Goal: Transaction & Acquisition: Purchase product/service

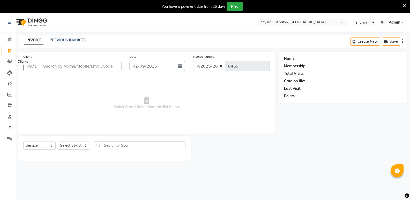
select select "8604"
select select "service"
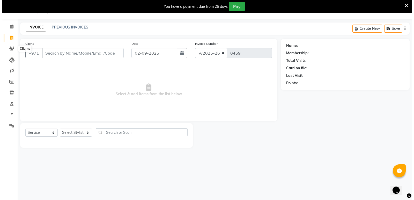
scroll to position [13, 0]
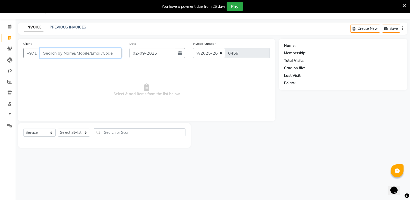
drag, startPoint x: 125, startPoint y: 64, endPoint x: 90, endPoint y: 54, distance: 36.6
click at [90, 54] on input "Client" at bounding box center [81, 53] width 82 height 10
type input "56611"
click at [112, 52] on span "Add Client" at bounding box center [108, 52] width 20 height 5
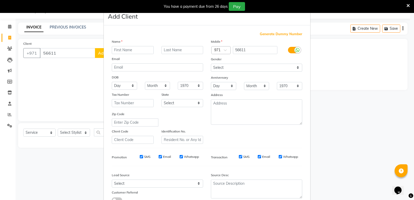
click at [127, 50] on input "text" at bounding box center [133, 50] width 42 height 8
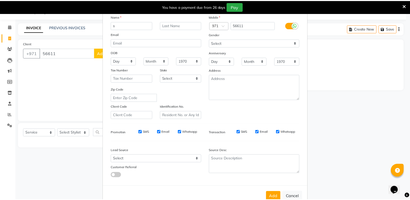
scroll to position [39, 0]
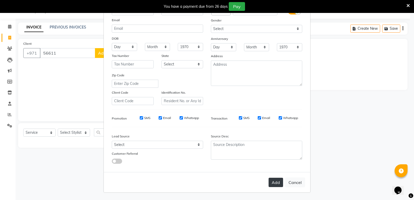
type input "s"
click at [273, 182] on button "Add" at bounding box center [276, 182] width 14 height 9
select select
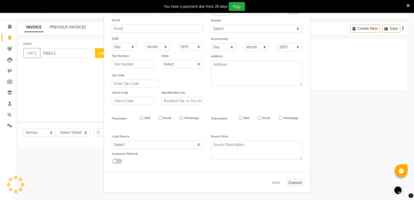
select select
checkbox input "false"
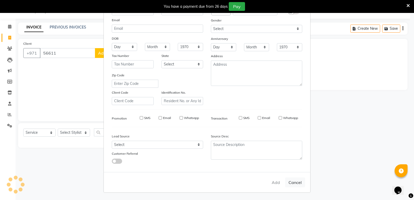
checkbox input "false"
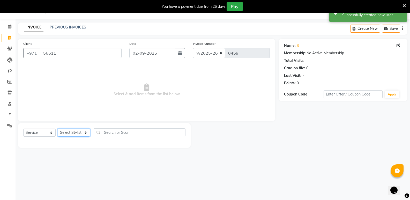
click at [85, 133] on select "Select Stylist Saud [PERSON_NAME]" at bounding box center [74, 133] width 32 height 8
select select "85849"
click at [58, 129] on select "Select Stylist Saud [PERSON_NAME]" at bounding box center [74, 133] width 32 height 8
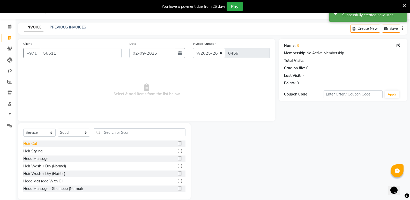
click at [31, 143] on div "Hair Cut" at bounding box center [30, 143] width 14 height 5
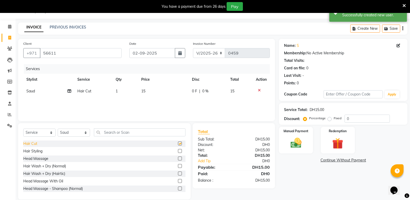
checkbox input "false"
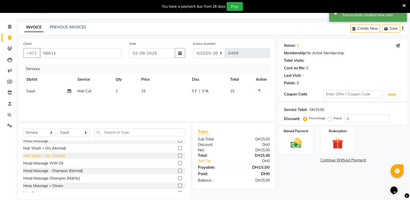
scroll to position [26, 0]
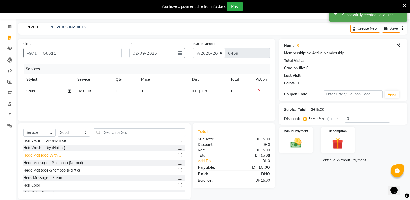
click at [48, 157] on div "Head Massage With Oil" at bounding box center [43, 155] width 40 height 5
checkbox input "false"
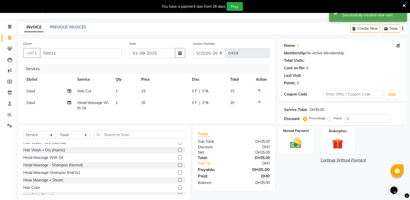
click at [289, 144] on img at bounding box center [296, 142] width 18 height 13
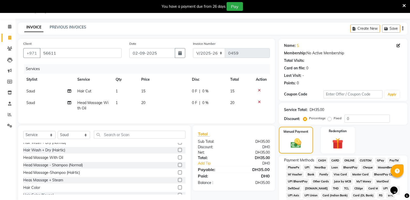
click at [320, 161] on span "CASH" at bounding box center [321, 161] width 11 height 6
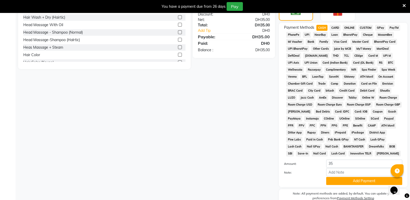
scroll to position [171, 0]
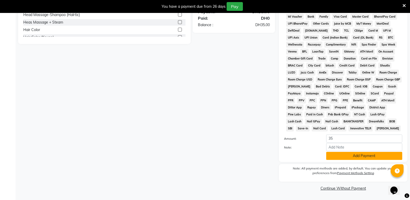
click at [355, 156] on button "Add Payment" at bounding box center [364, 156] width 76 height 8
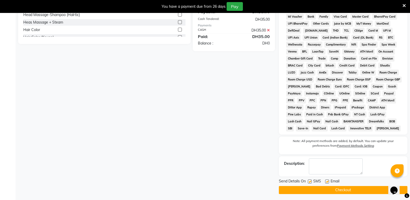
click at [332, 190] on button "Checkout" at bounding box center [343, 190] width 129 height 8
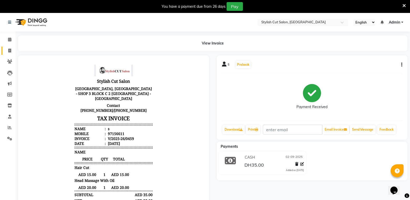
click at [8, 49] on icon at bounding box center [9, 51] width 3 height 4
select select "service"
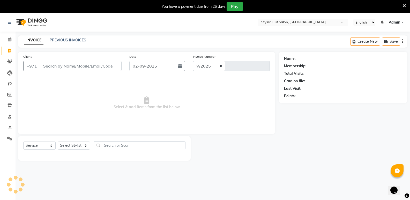
select select "8604"
type input "0460"
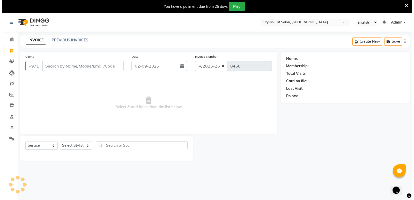
scroll to position [13, 0]
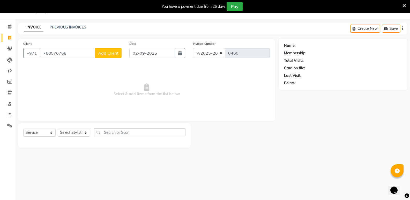
type input "768576768"
click at [114, 53] on span "Add Client" at bounding box center [108, 52] width 20 height 5
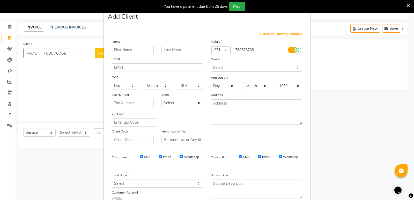
click at [122, 51] on input "text" at bounding box center [133, 50] width 42 height 8
type input "[PERSON_NAME]"
click at [0, 31] on ngb-modal-window "Add Client Generate Dummy Number Name [PERSON_NAME] Email DOB Day 01 02 03 04 0…" at bounding box center [207, 100] width 414 height 200
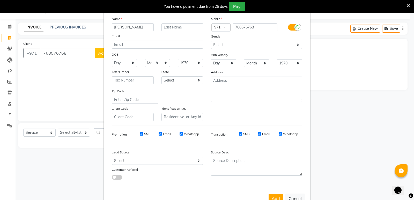
scroll to position [39, 0]
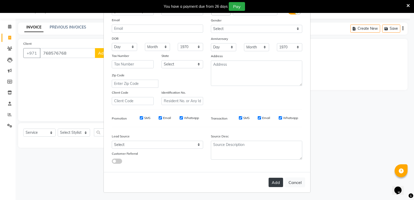
click at [272, 184] on button "Add" at bounding box center [276, 182] width 14 height 9
select select
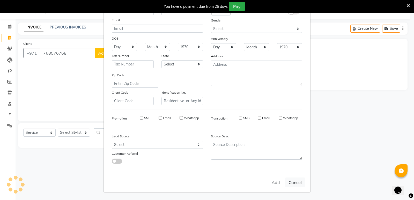
select select
checkbox input "false"
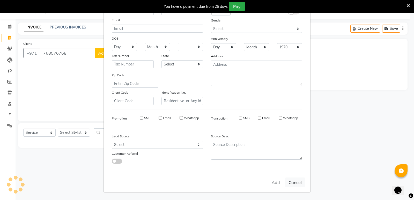
checkbox input "false"
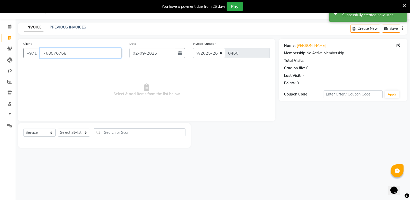
click at [77, 54] on input "768576768" at bounding box center [81, 53] width 82 height 10
click at [45, 53] on input "768576768" at bounding box center [81, 53] width 82 height 10
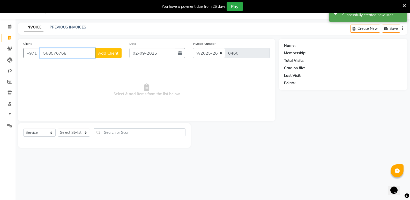
type input "568576768"
click at [110, 50] on button "Add Client" at bounding box center [108, 53] width 27 height 10
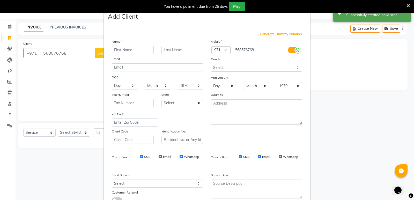
click at [113, 48] on input "text" at bounding box center [133, 50] width 42 height 8
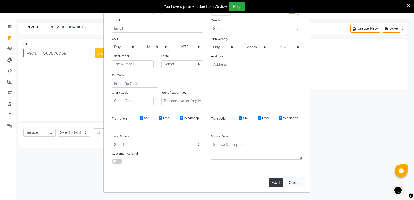
type input "vuvf"
click at [269, 183] on button "Add" at bounding box center [276, 182] width 14 height 9
select select
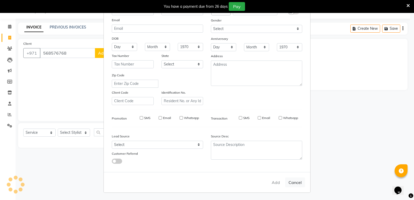
select select
checkbox input "false"
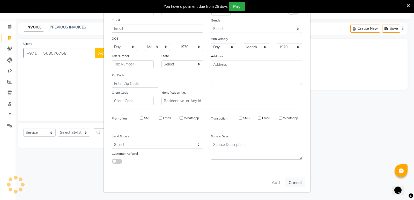
checkbox input "false"
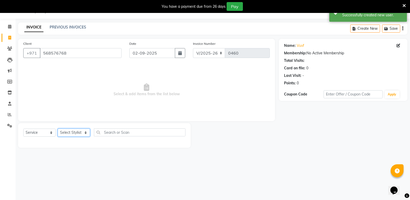
click at [77, 132] on select "Select Stylist Saud [PERSON_NAME]" at bounding box center [74, 133] width 32 height 8
select select "85848"
click at [58, 129] on select "Select Stylist Saud [PERSON_NAME]" at bounding box center [74, 133] width 32 height 8
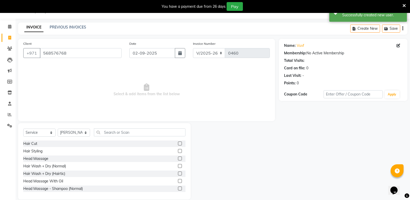
click at [178, 141] on div at bounding box center [182, 143] width 8 height 6
click at [178, 142] on label at bounding box center [180, 144] width 4 height 4
click at [178, 142] on input "checkbox" at bounding box center [179, 143] width 3 height 3
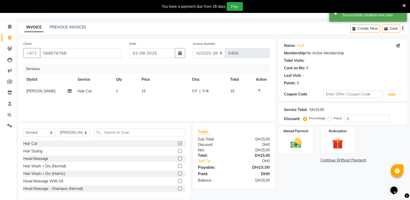
checkbox input "false"
click at [296, 138] on img at bounding box center [296, 142] width 18 height 13
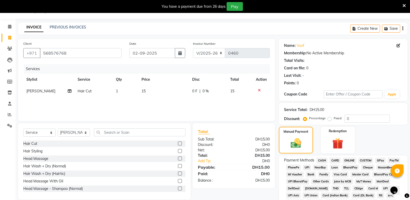
click at [320, 159] on span "CASH" at bounding box center [321, 161] width 11 height 6
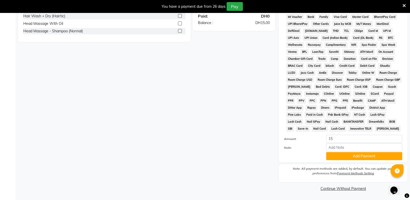
scroll to position [171, 0]
click at [331, 158] on button "Add Payment" at bounding box center [364, 156] width 76 height 8
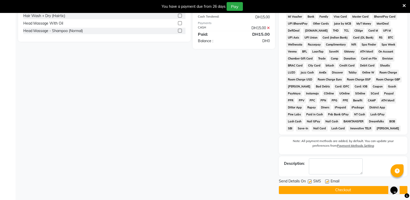
click at [331, 192] on button "Checkout" at bounding box center [343, 190] width 129 height 8
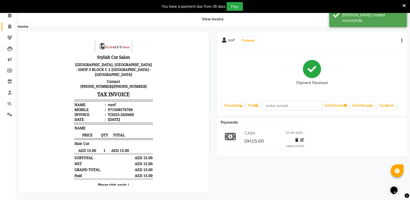
click at [7, 24] on span at bounding box center [9, 27] width 9 height 6
select select "service"
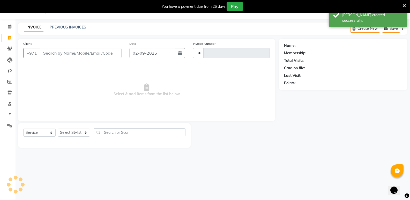
scroll to position [13, 0]
type input "0461"
select select "8604"
click at [10, 26] on icon at bounding box center [9, 27] width 3 height 4
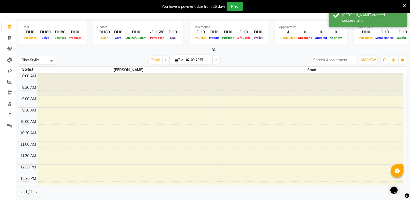
scroll to position [103, 0]
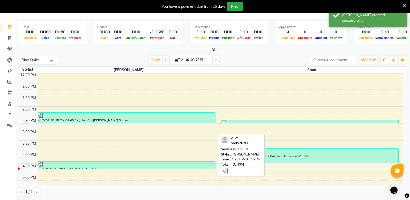
click at [72, 165] on div at bounding box center [126, 164] width 177 height 5
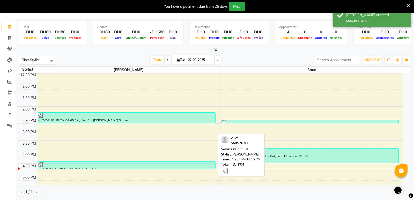
select select "3"
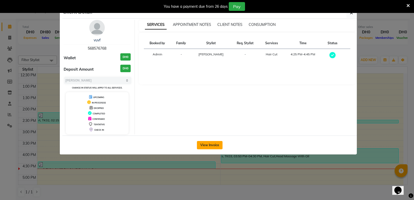
click at [202, 144] on button "View Invoice" at bounding box center [210, 145] width 26 height 8
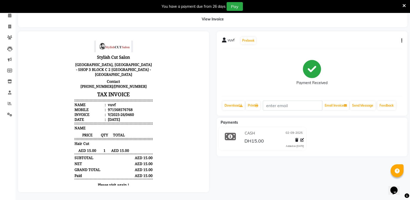
click at [404, 8] on icon at bounding box center [404, 5] width 3 height 5
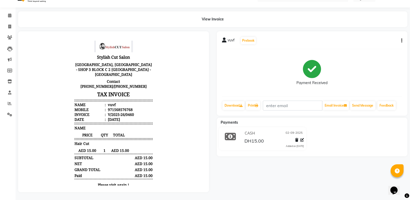
click at [220, 36] on div "vuvf Prebook Payment Received Download Print Email Invoice Send Message Feedback" at bounding box center [312, 73] width 191 height 84
click at [222, 36] on div "vuvf Prebook Payment Received Download Print Email Invoice Send Message Feedback" at bounding box center [312, 73] width 191 height 84
click at [224, 38] on icon at bounding box center [224, 40] width 5 height 5
click at [9, 25] on icon at bounding box center [9, 27] width 3 height 4
select select "service"
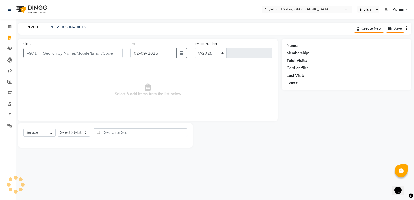
select select "8604"
type input "0461"
click at [11, 25] on icon at bounding box center [9, 27] width 3 height 4
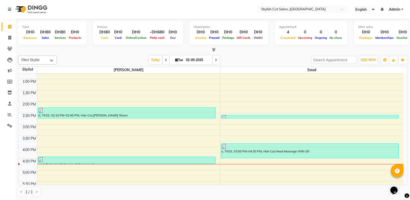
scroll to position [105, 0]
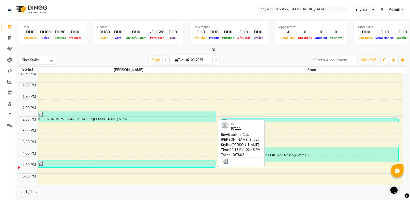
click at [50, 117] on div "rt, TK02, 02:15 PM-02:45 PM, Hair Cut,[PERSON_NAME] Shave" at bounding box center [126, 116] width 177 height 11
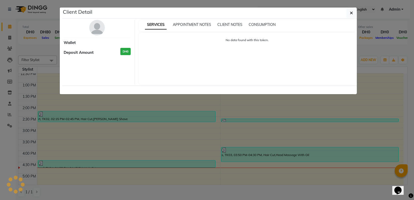
select select "3"
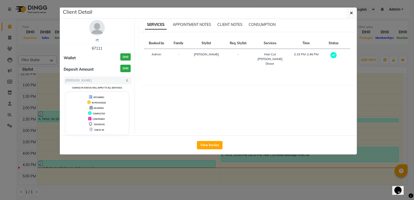
click at [203, 140] on div "View Invoice" at bounding box center [209, 145] width 294 height 19
click at [213, 146] on button "View Invoice" at bounding box center [210, 145] width 26 height 8
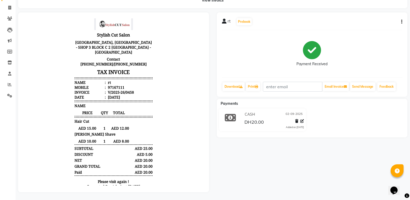
scroll to position [4, 0]
